Goal: Task Accomplishment & Management: Manage account settings

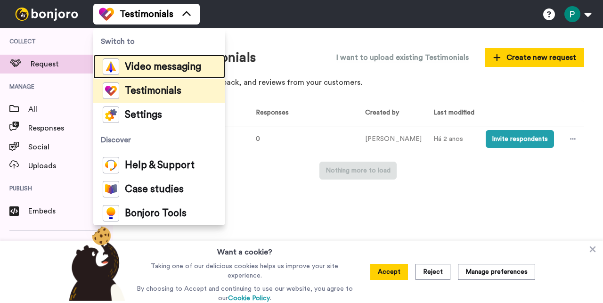
click at [181, 67] on span "Video messaging" at bounding box center [163, 66] width 76 height 9
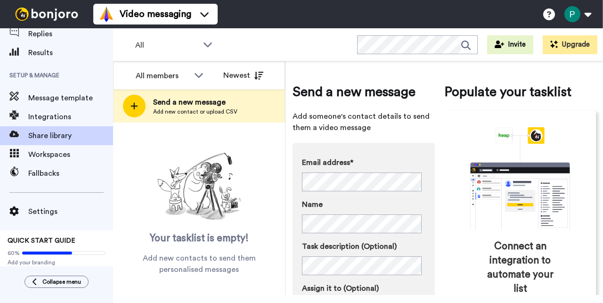
scroll to position [63, 0]
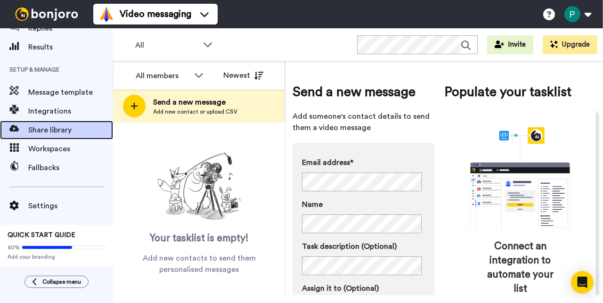
click at [52, 124] on span "Share library" at bounding box center [70, 129] width 85 height 11
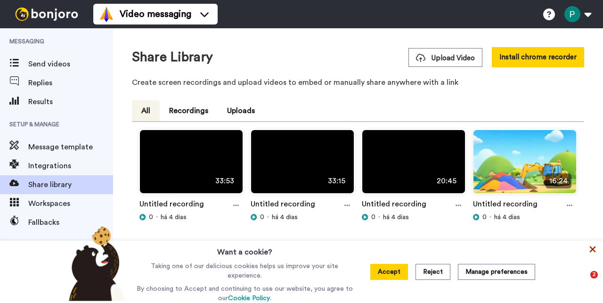
click at [594, 250] on icon at bounding box center [592, 249] width 6 height 6
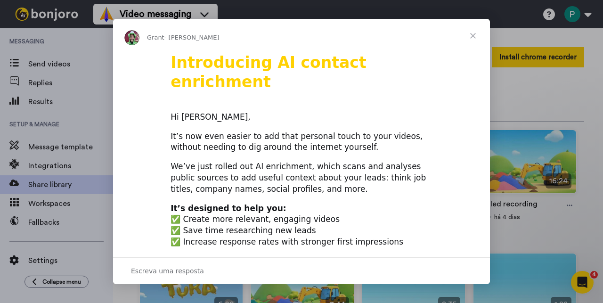
click at [477, 38] on span "Fechar" at bounding box center [473, 36] width 34 height 34
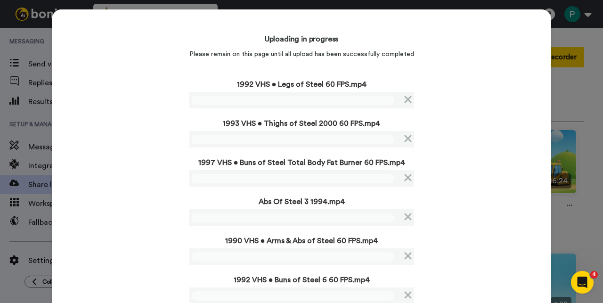
click at [122, 163] on div "Uploading in progress Please remain on this page until all upload has been succ…" at bounding box center [301, 166] width 499 height 314
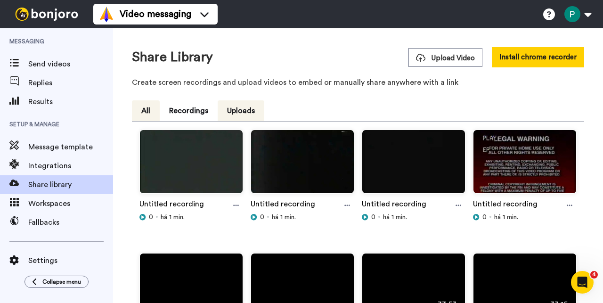
click at [148, 106] on button "All" at bounding box center [146, 110] width 28 height 21
click at [580, 11] on button at bounding box center [577, 14] width 36 height 21
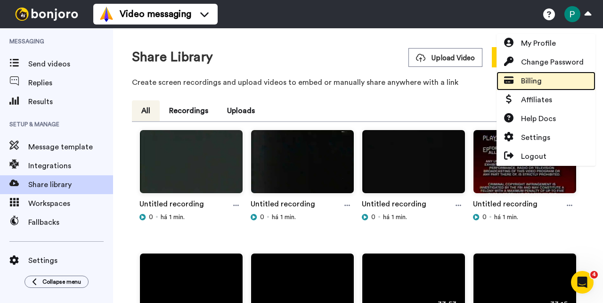
click at [543, 75] on link "Billing" at bounding box center [545, 81] width 99 height 19
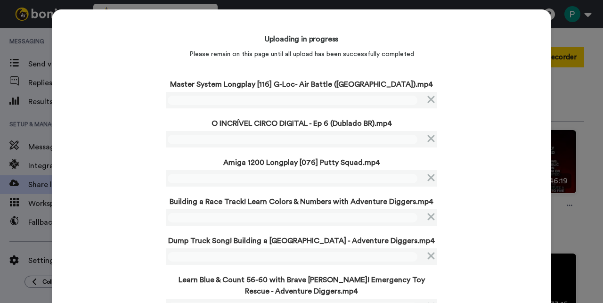
click at [103, 165] on div "Uploading in progress Please remain on this page until all upload has been succ…" at bounding box center [301, 171] width 499 height 325
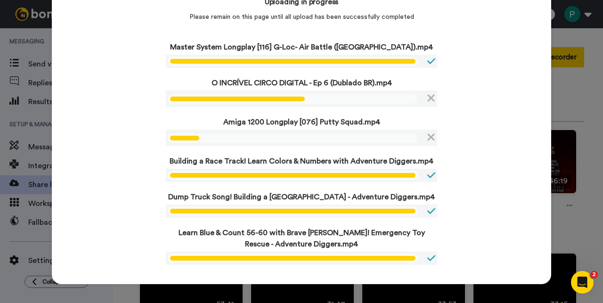
scroll to position [9, 0]
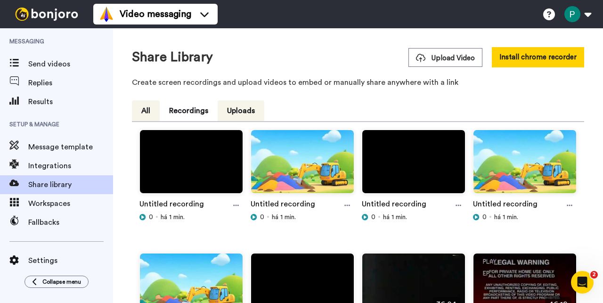
click at [136, 105] on button "All" at bounding box center [146, 110] width 28 height 21
